Goal: Task Accomplishment & Management: Manage account settings

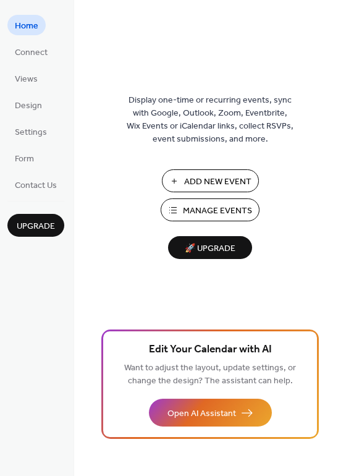
click at [221, 212] on span "Manage Events" at bounding box center [217, 210] width 69 height 13
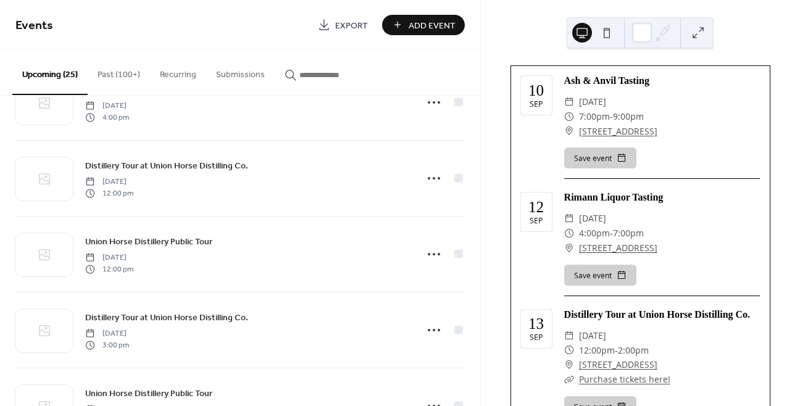
scroll to position [130, 0]
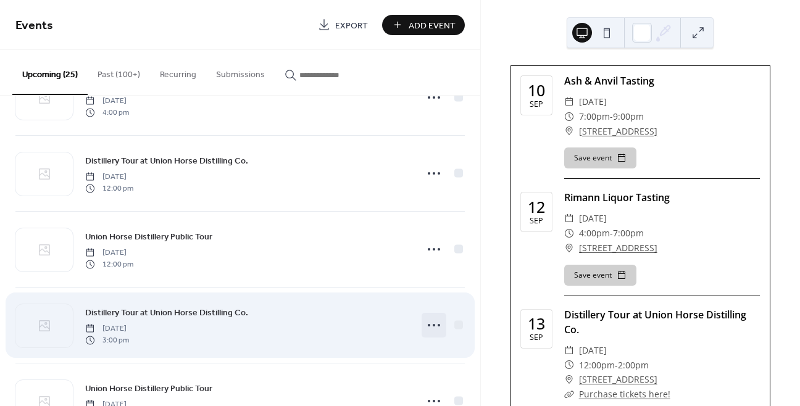
click at [428, 325] on icon at bounding box center [434, 326] width 20 height 20
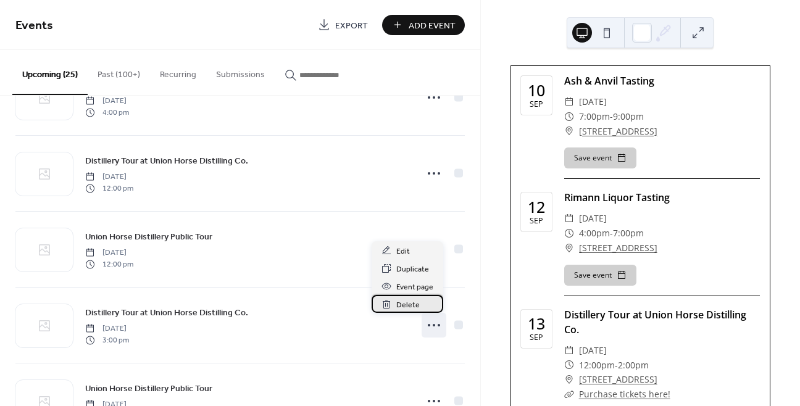
click at [411, 305] on span "Delete" at bounding box center [408, 305] width 23 height 13
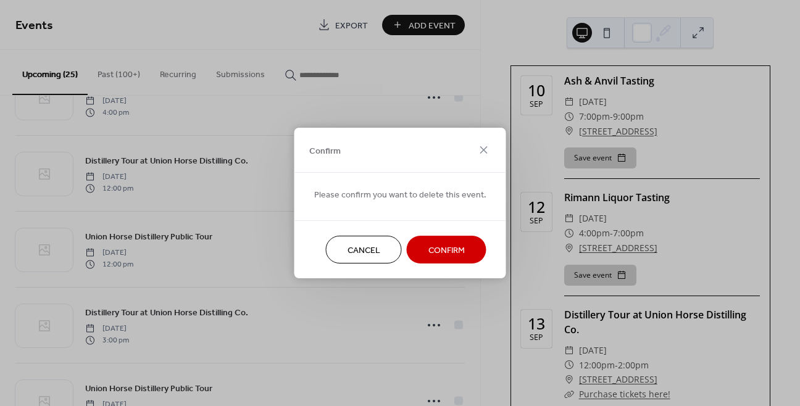
click at [429, 246] on span "Confirm" at bounding box center [447, 251] width 36 height 13
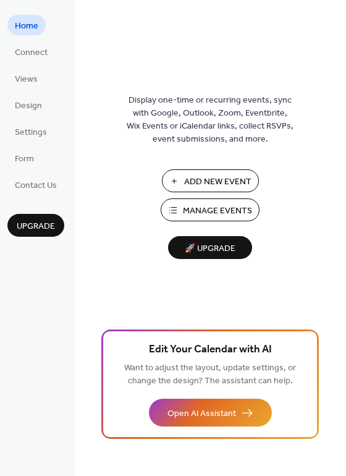
click at [205, 211] on span "Manage Events" at bounding box center [217, 210] width 69 height 13
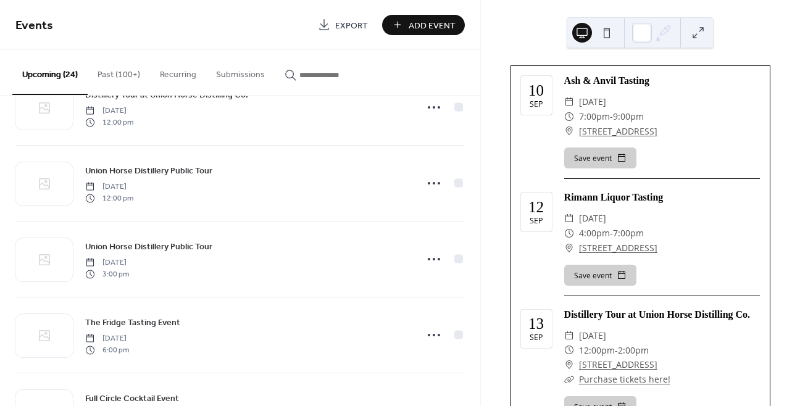
scroll to position [142, 0]
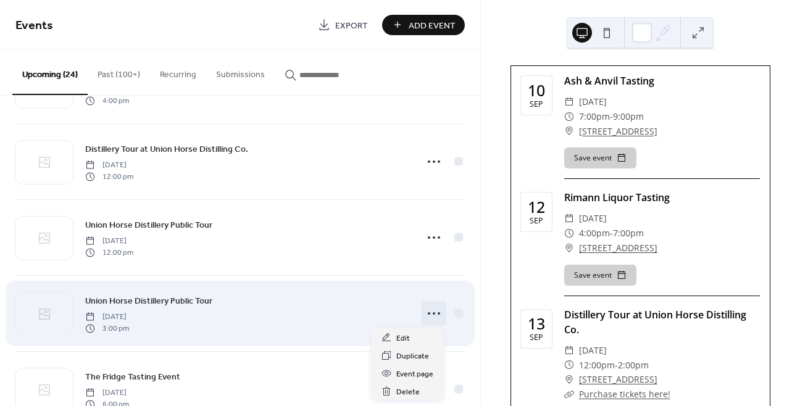
click at [428, 314] on icon at bounding box center [434, 314] width 20 height 20
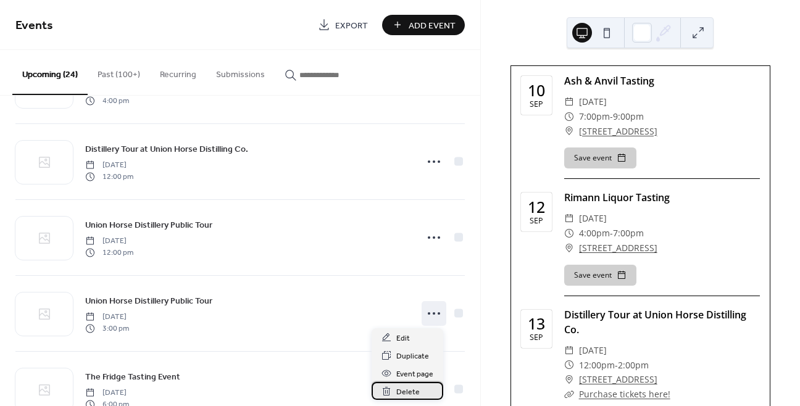
click at [403, 394] on span "Delete" at bounding box center [408, 392] width 23 height 13
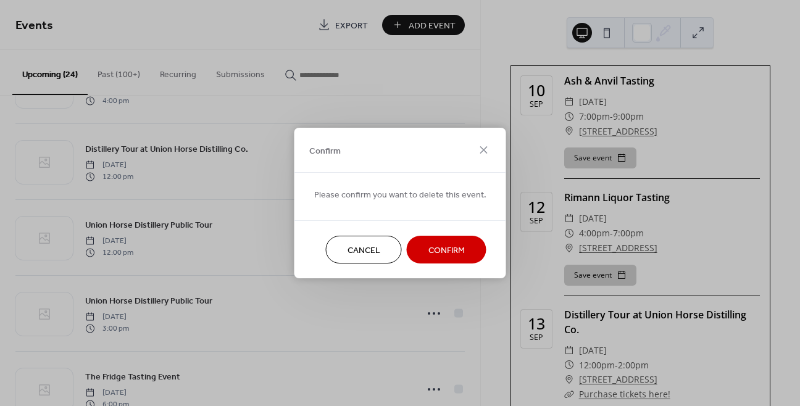
click at [450, 246] on span "Confirm" at bounding box center [447, 251] width 36 height 13
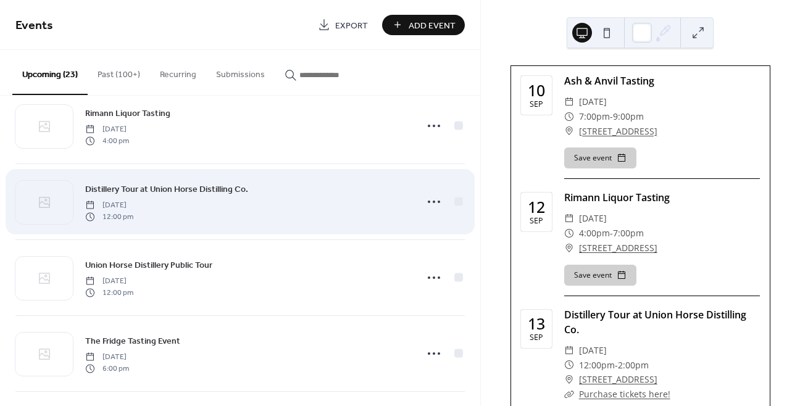
scroll to position [95, 0]
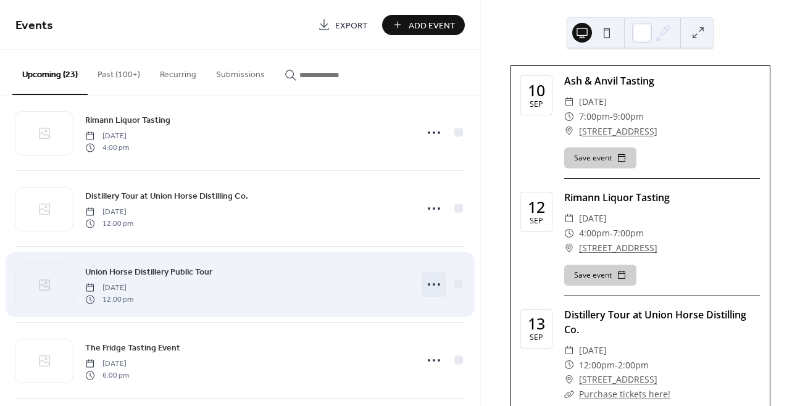
click at [433, 284] on circle at bounding box center [434, 285] width 2 height 2
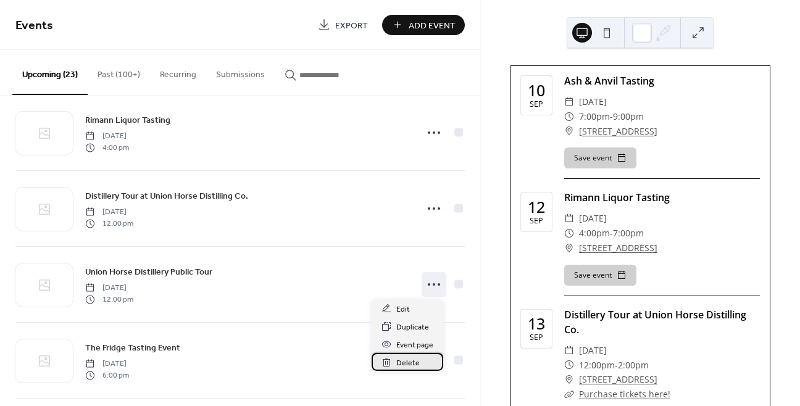
click at [409, 357] on span "Delete" at bounding box center [408, 363] width 23 height 13
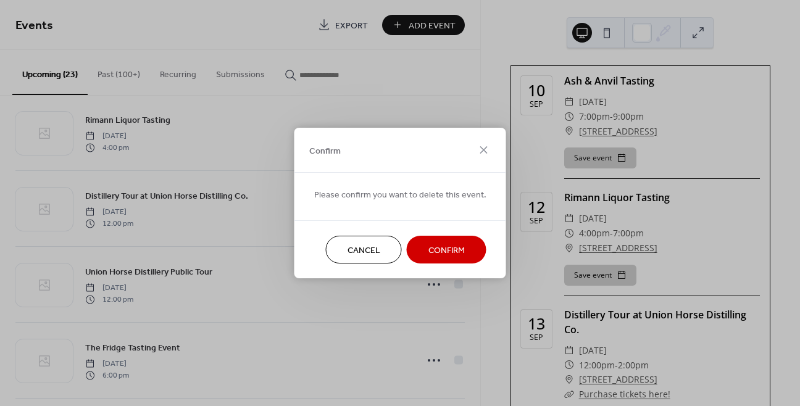
click at [435, 253] on span "Confirm" at bounding box center [447, 251] width 36 height 13
